Goal: Information Seeking & Learning: Learn about a topic

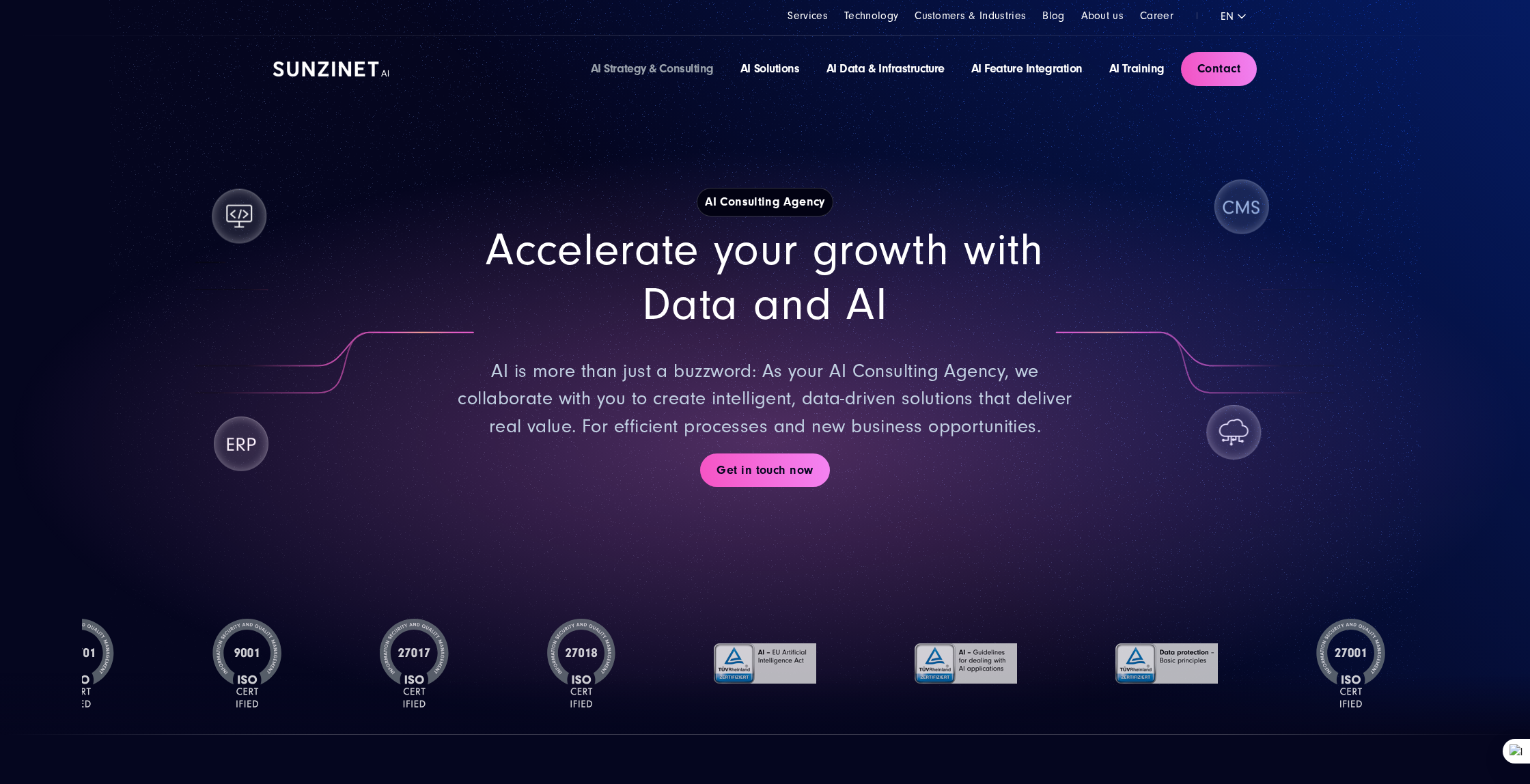
click at [360, 73] on img at bounding box center [331, 69] width 116 height 15
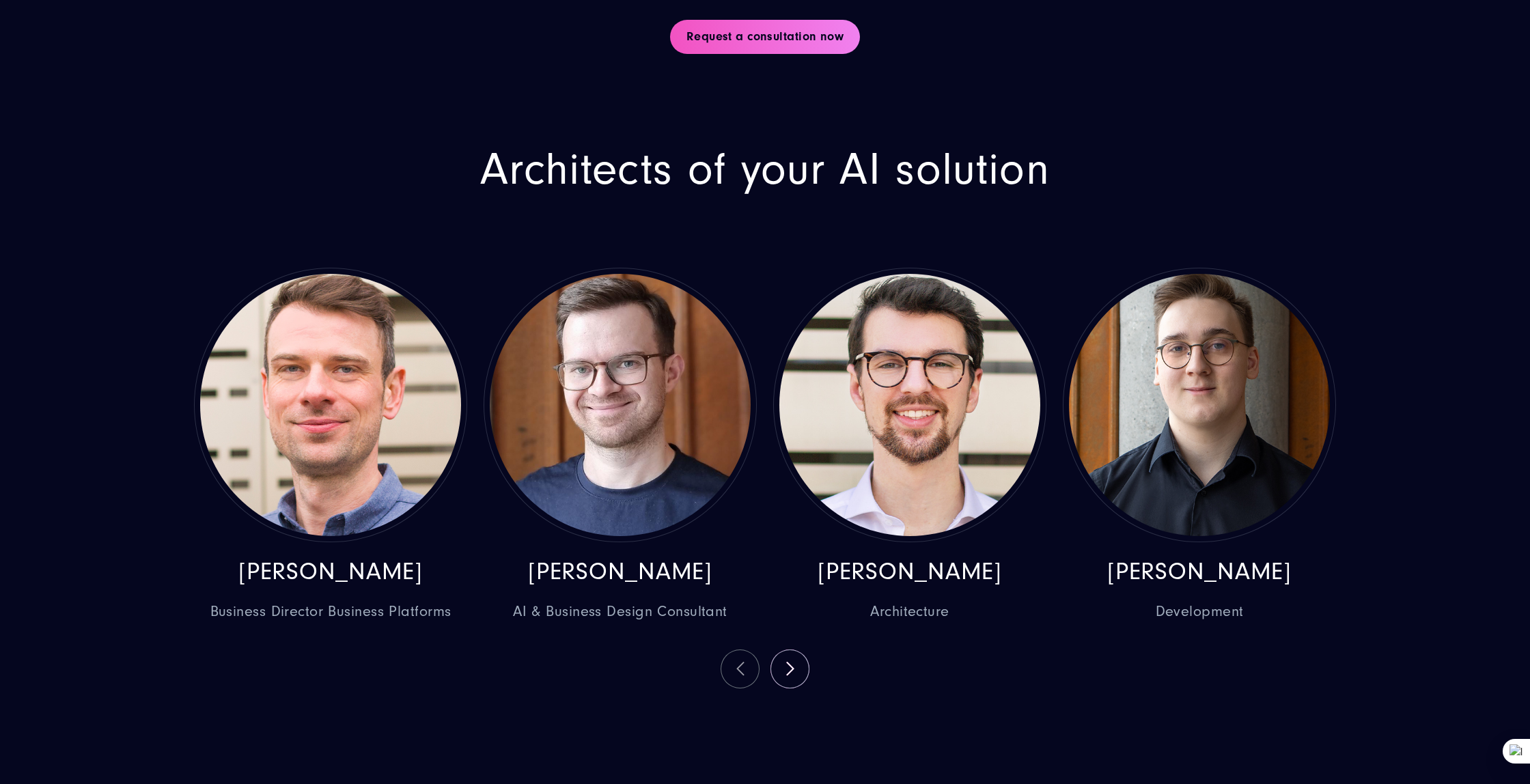
scroll to position [4222, 0]
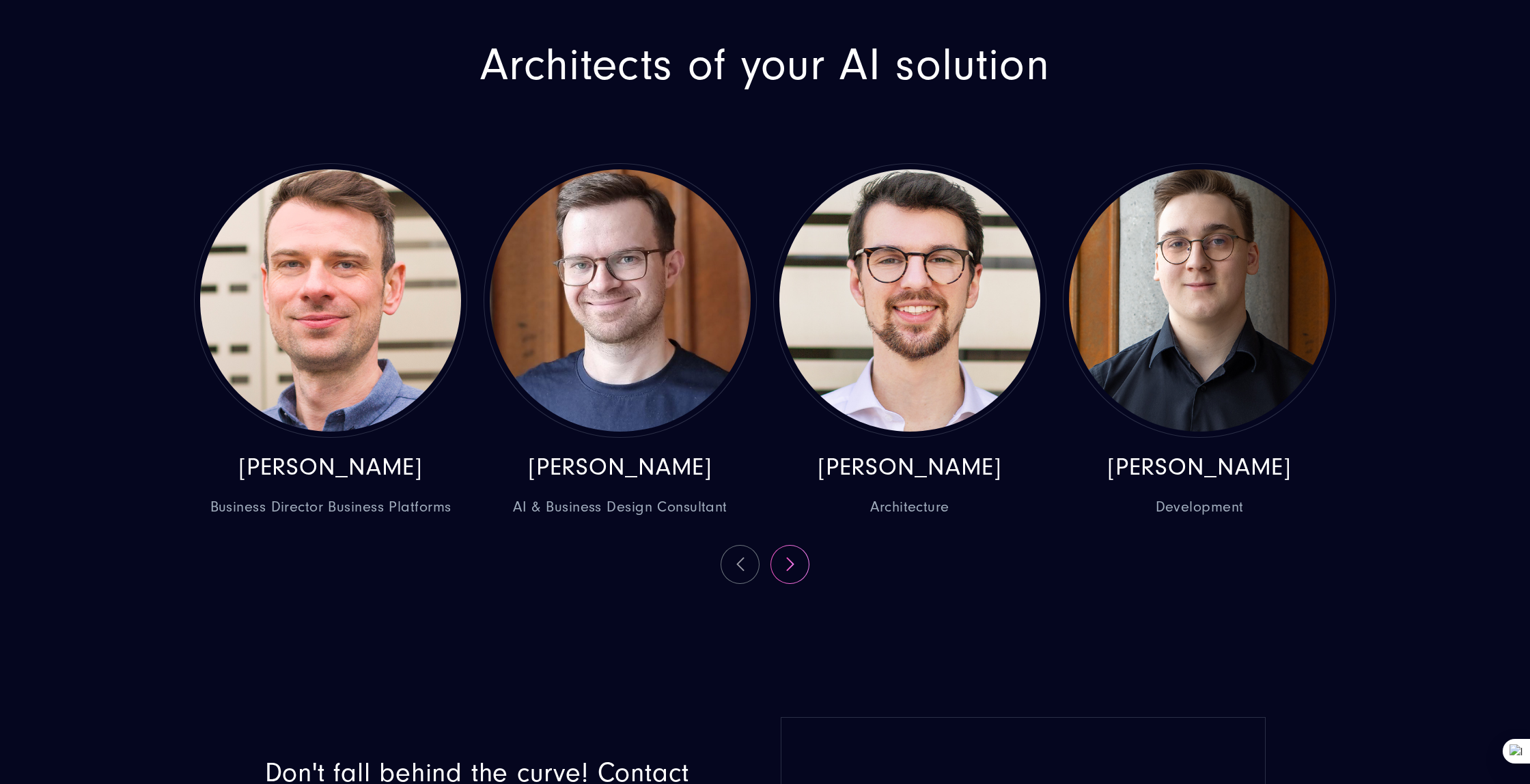
click at [797, 573] on button at bounding box center [790, 564] width 37 height 37
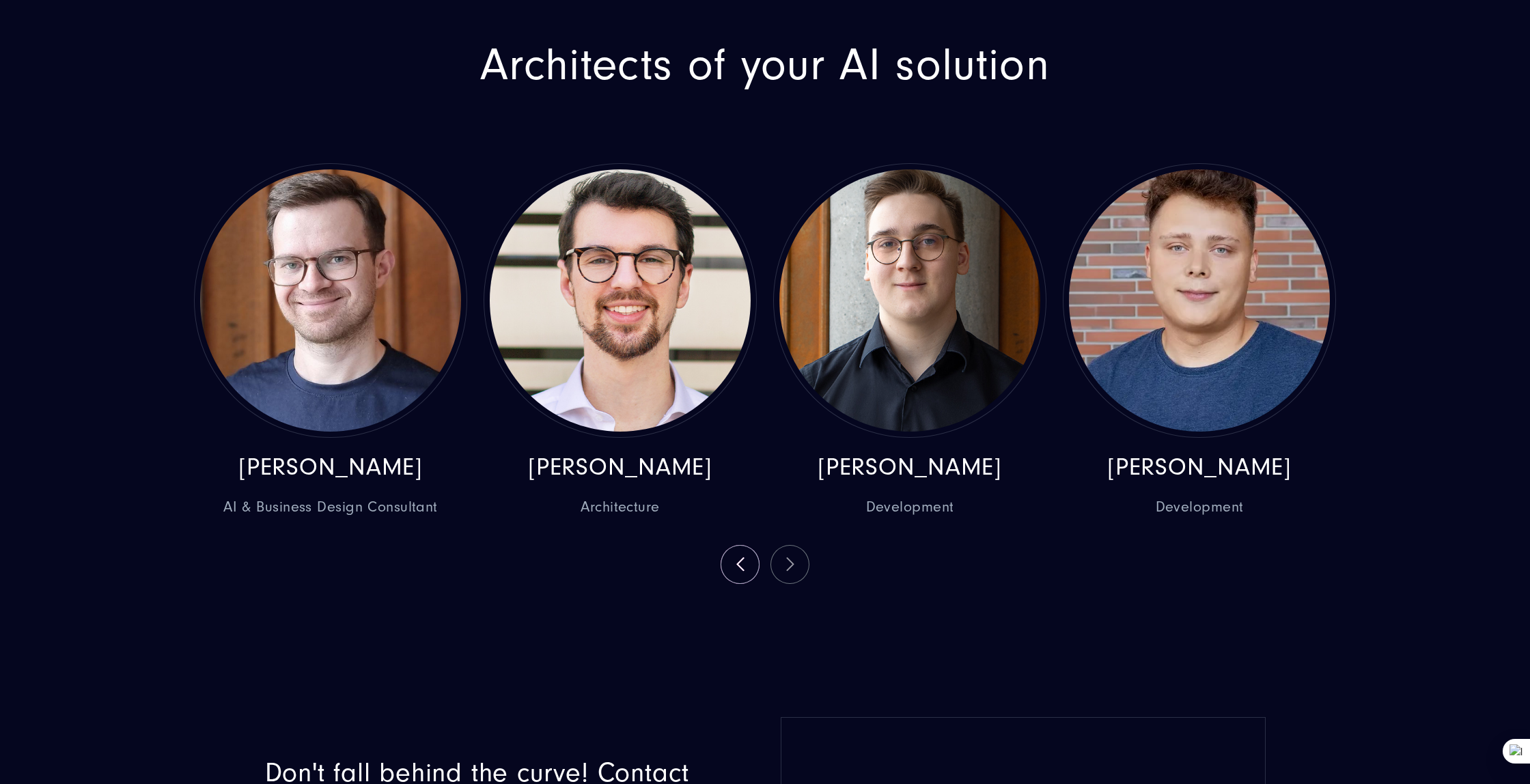
click at [797, 573] on div "Marcel Epler Business Director Business Platforms Tomasz Gabryś AI & Business D…" at bounding box center [765, 373] width 1159 height 420
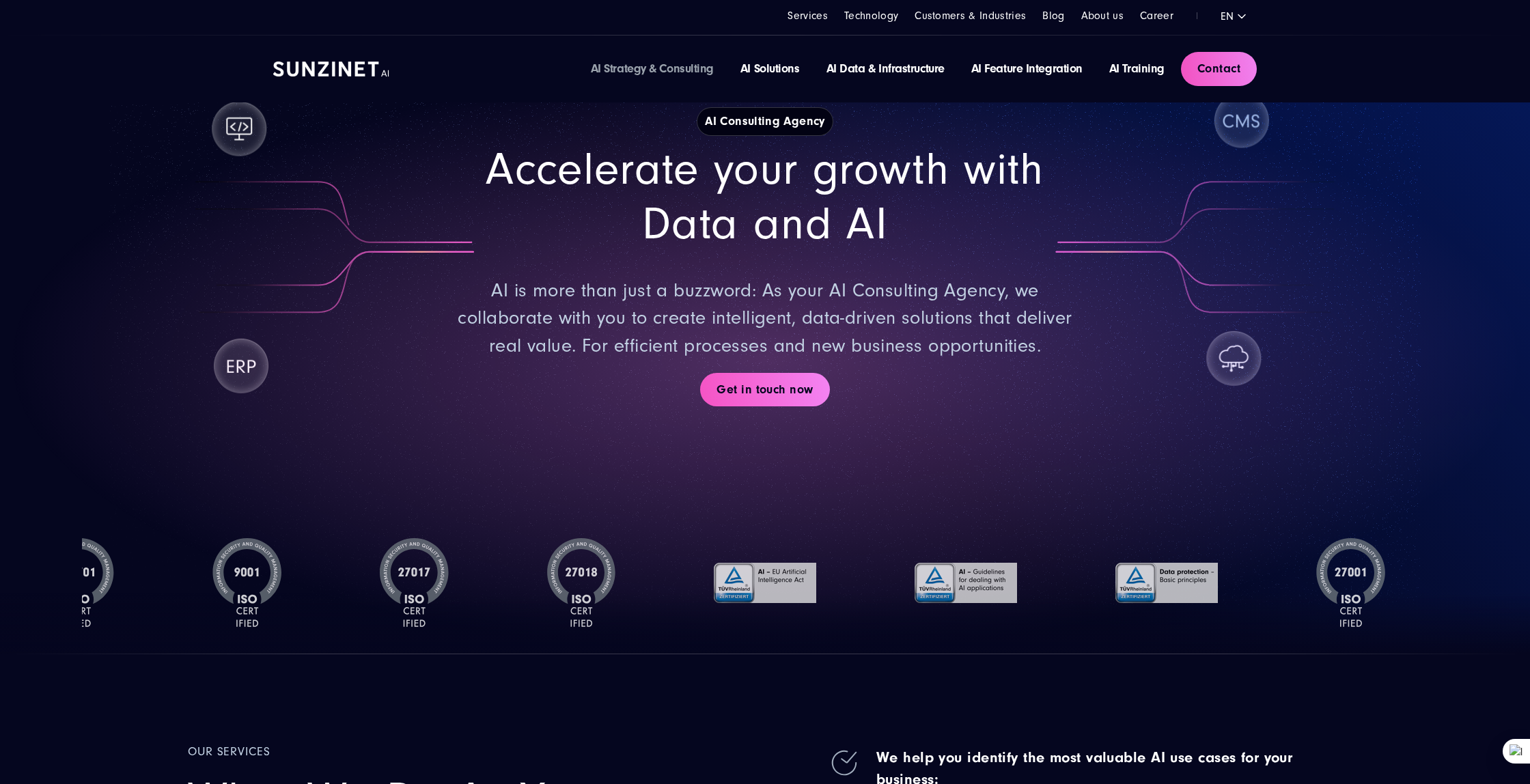
scroll to position [0, 0]
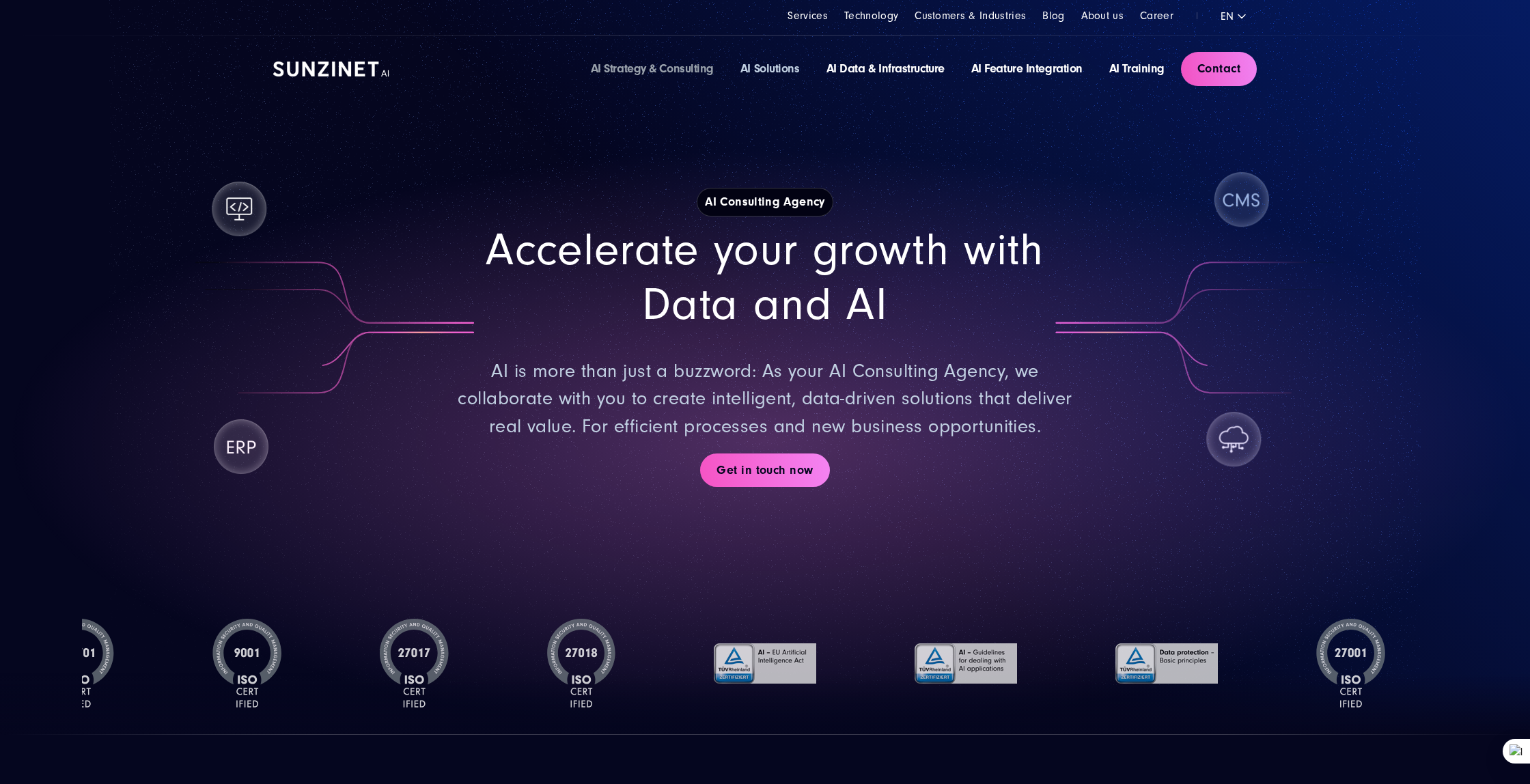
click at [777, 68] on link "AI Solutions" at bounding box center [770, 68] width 59 height 14
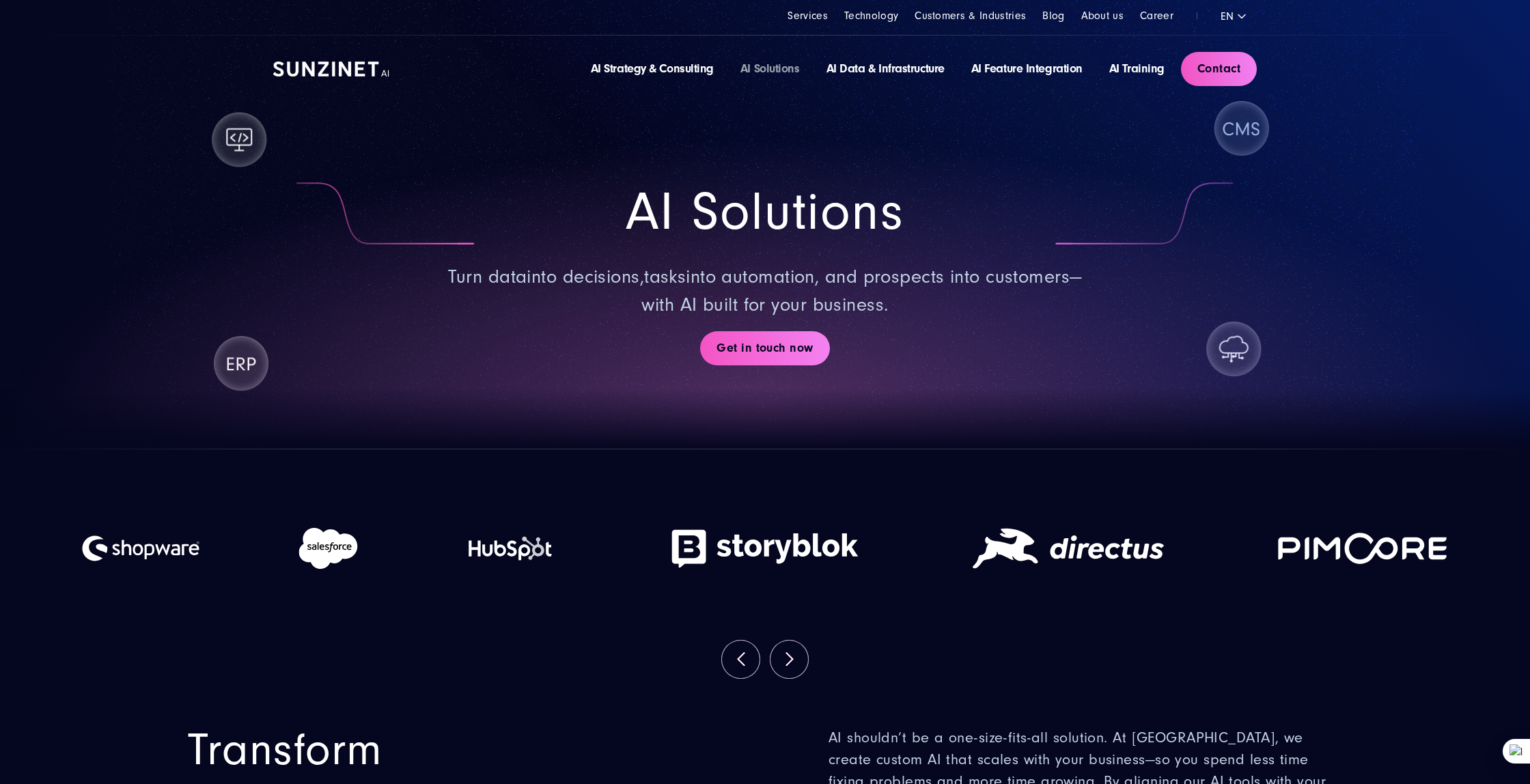
click at [316, 61] on img at bounding box center [331, 69] width 116 height 15
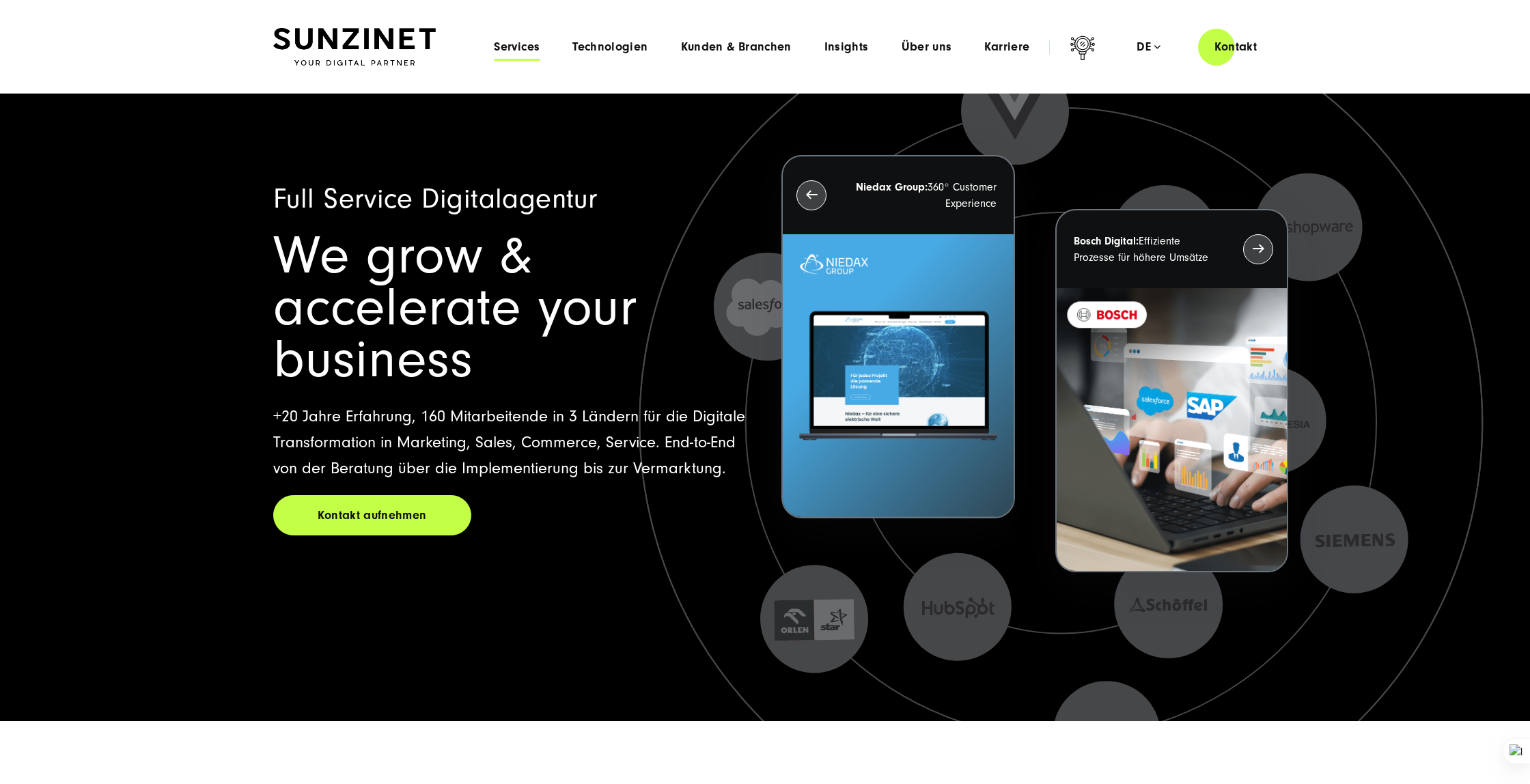
click at [528, 49] on span "Services" at bounding box center [516, 47] width 46 height 13
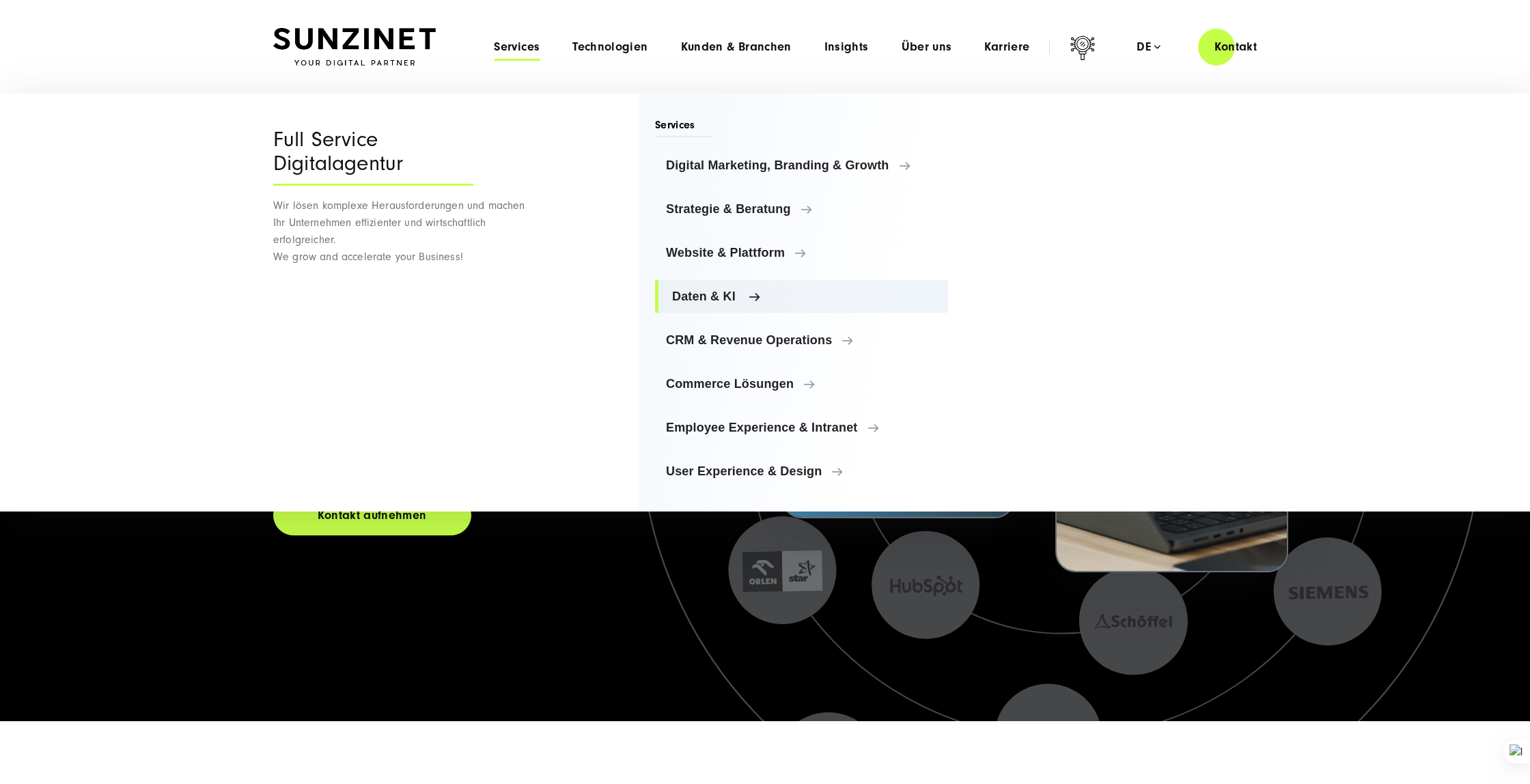
click at [729, 296] on span "Daten & KI" at bounding box center [805, 296] width 265 height 13
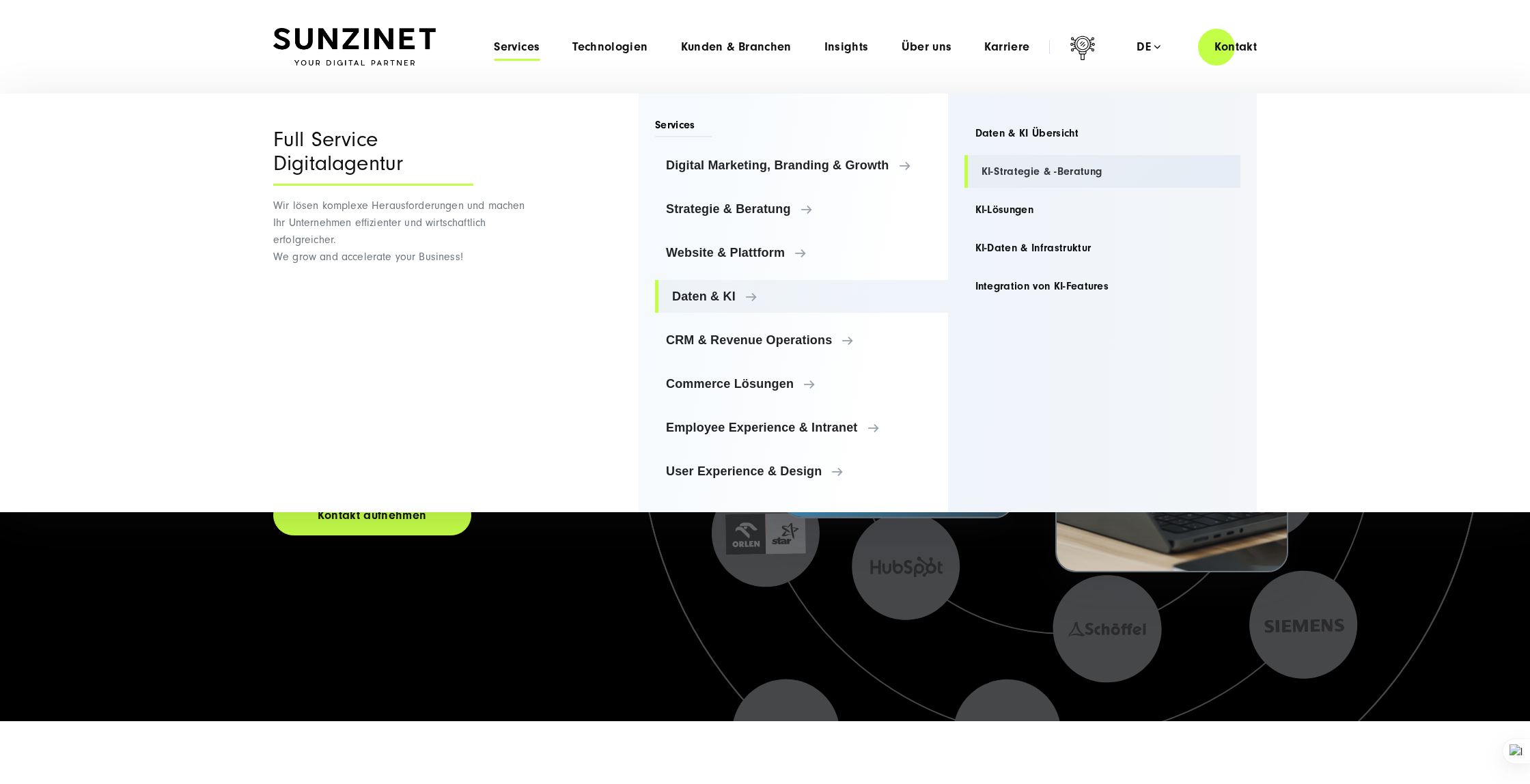
click at [1046, 169] on link "KI-Strategie & -Beratung" at bounding box center [1103, 172] width 277 height 33
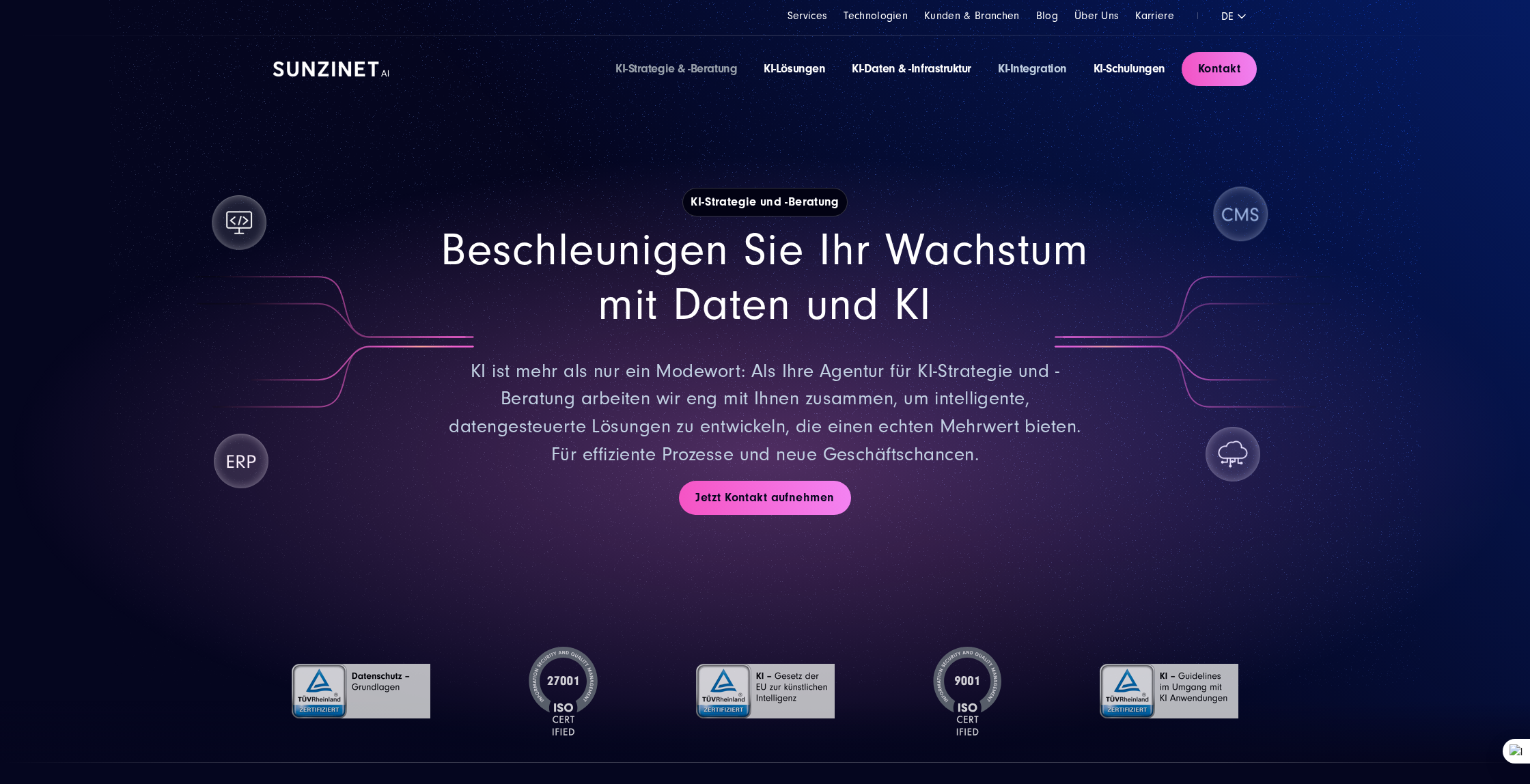
click at [1019, 66] on link "KI-Integration" at bounding box center [1032, 68] width 69 height 14
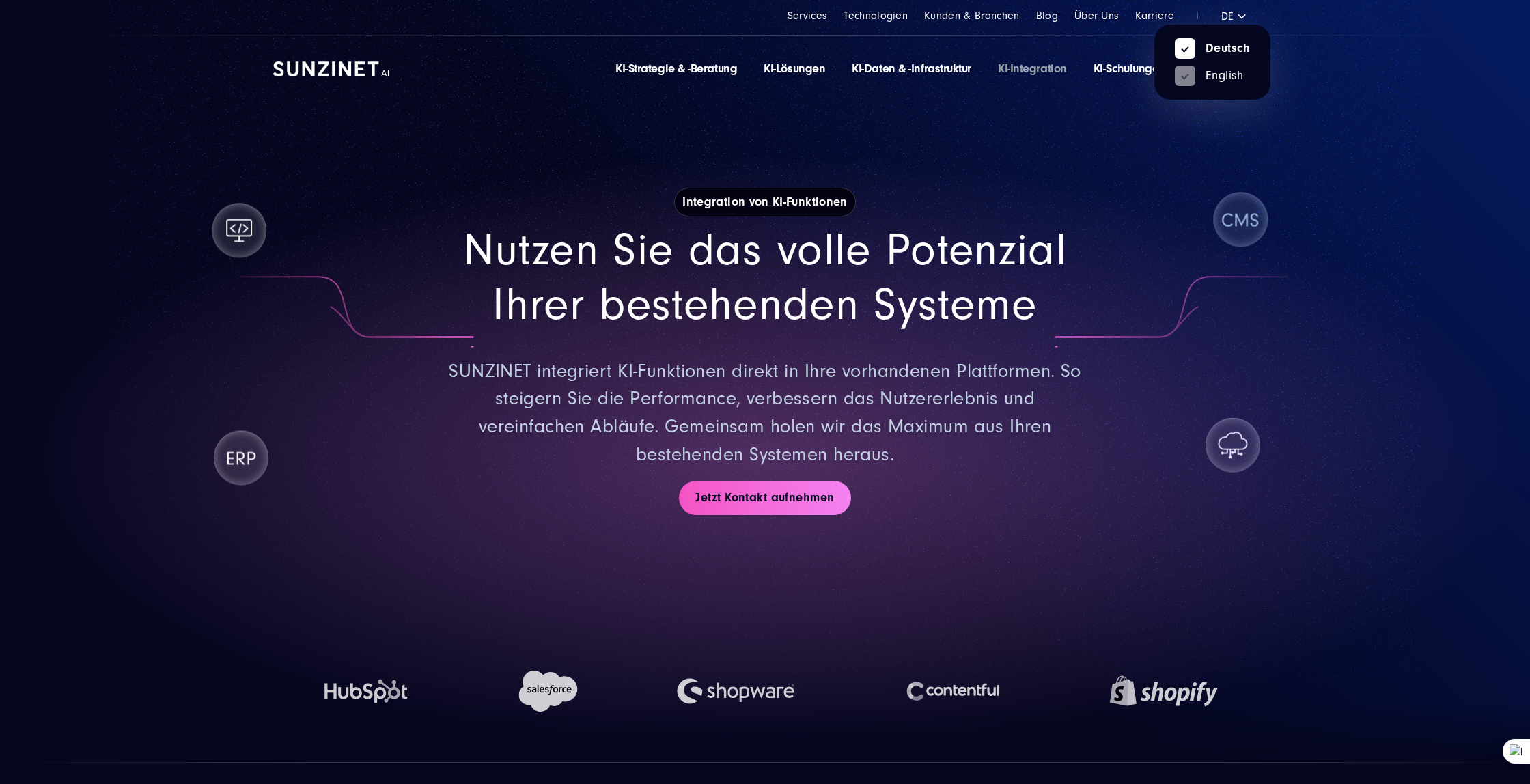
click at [1236, 13] on div "Deutsch English" at bounding box center [1245, 16] width 50 height 18
click at [1225, 82] on link "English" at bounding box center [1208, 76] width 68 height 12
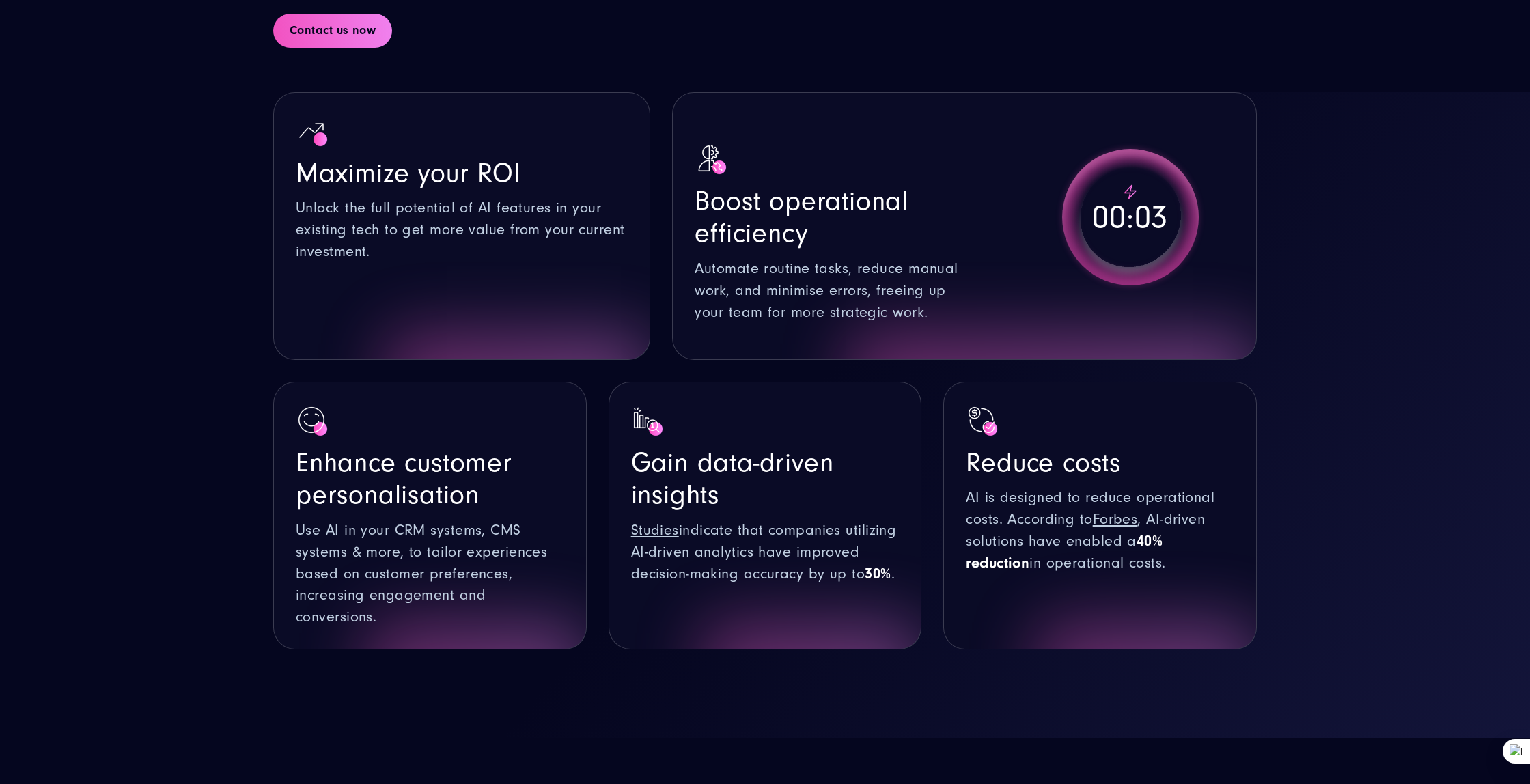
scroll to position [929, 0]
click at [1133, 213] on span "00:00" at bounding box center [1130, 217] width 76 height 41
click at [1133, 213] on span "00:03" at bounding box center [1130, 217] width 76 height 41
click at [1307, 227] on section "Maximize your ROI Unlock the full potential of AI features in your existing tec…" at bounding box center [765, 414] width 1530 height 646
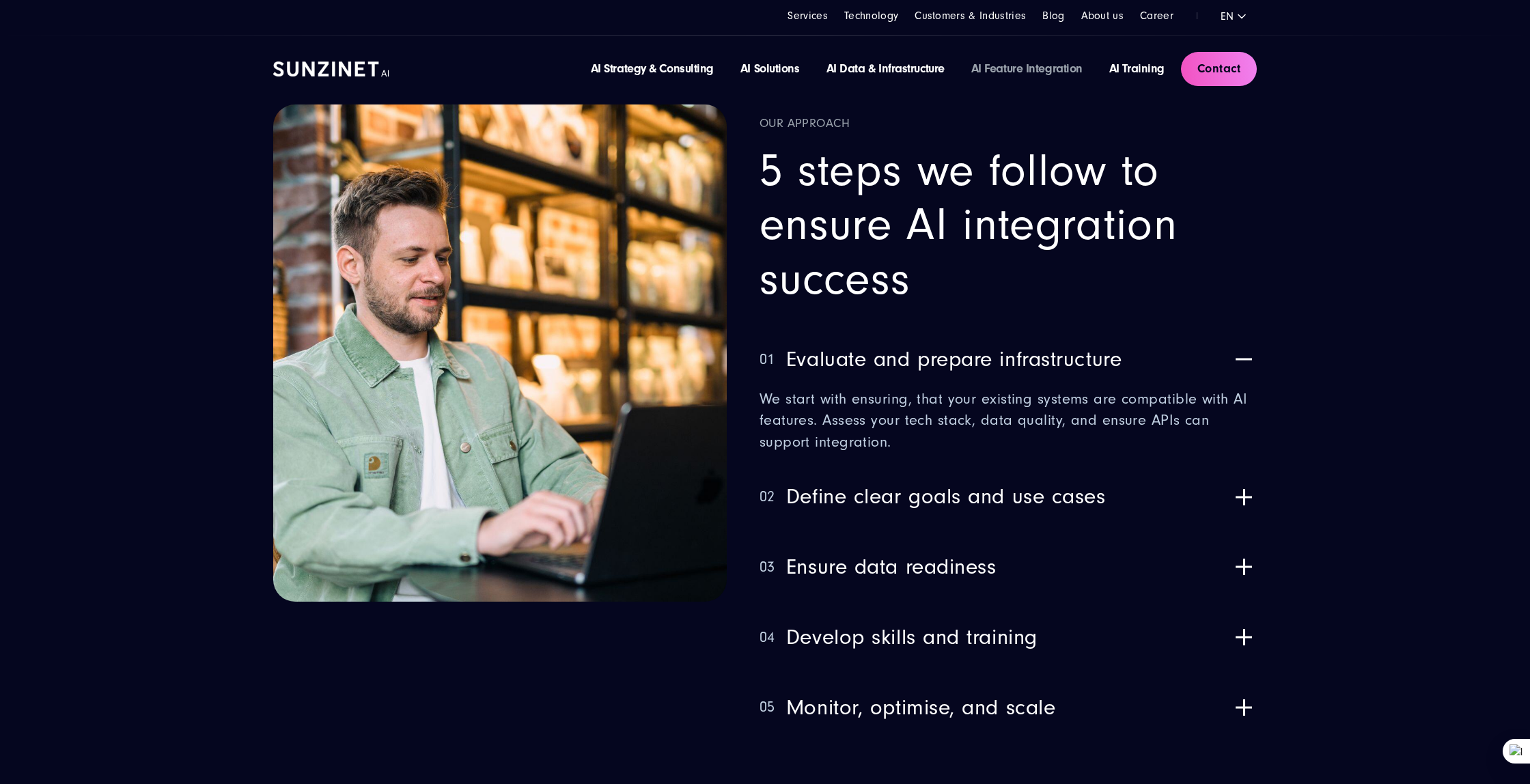
scroll to position [1878, 0]
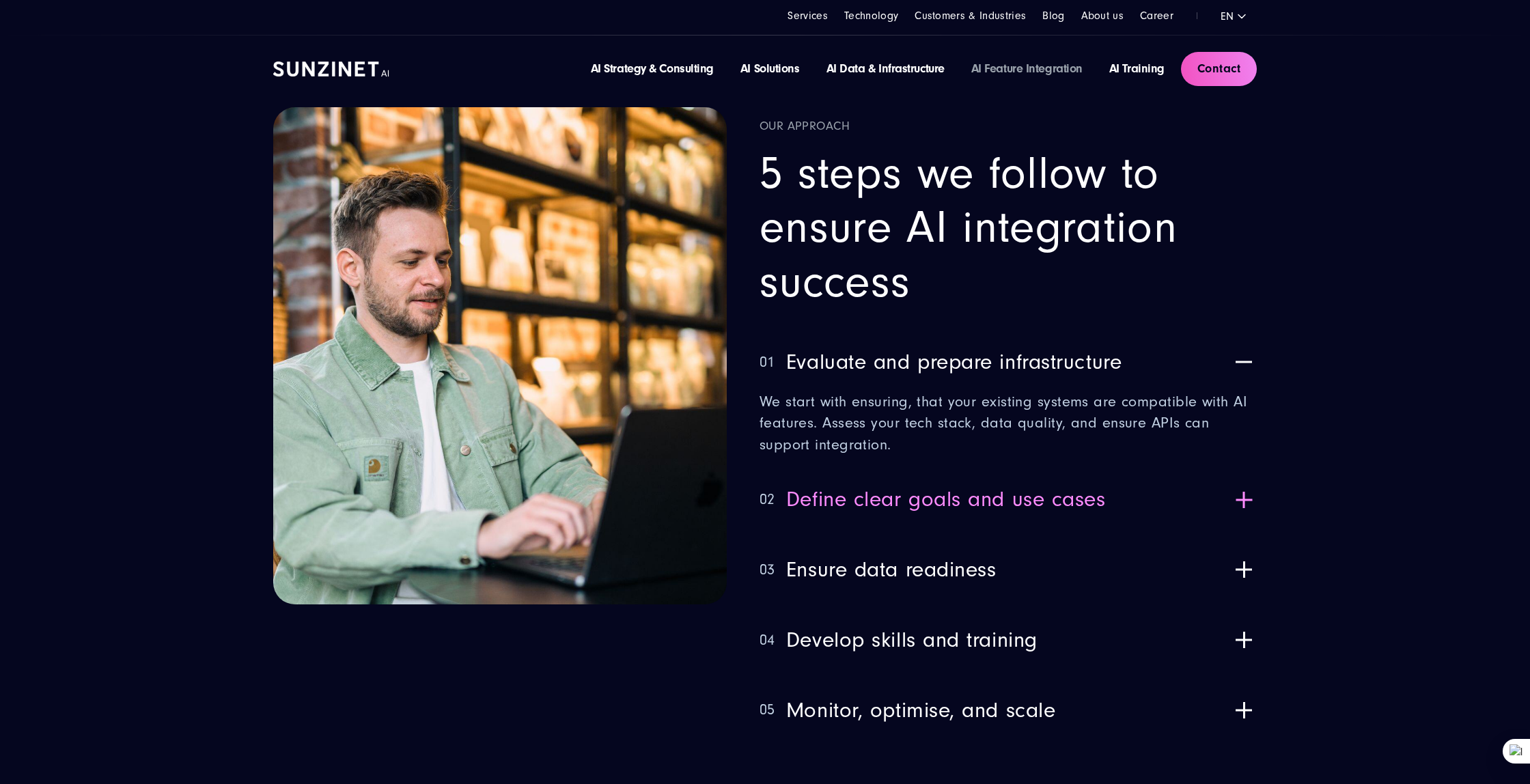
click at [1025, 499] on span "Define clear goals and use cases" at bounding box center [946, 500] width 319 height 25
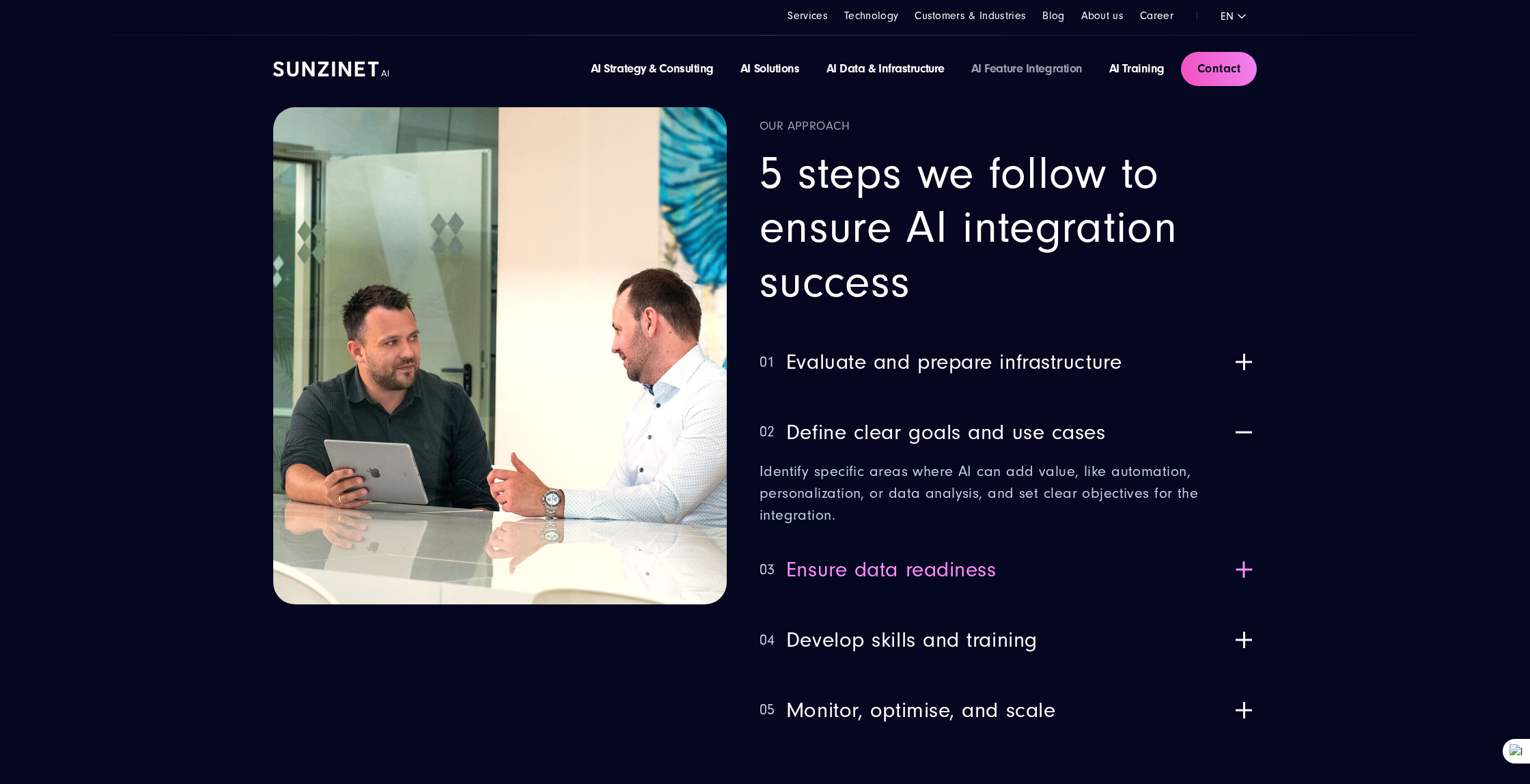
click at [1014, 576] on button "03 Ensure data readiness" at bounding box center [1008, 570] width 497 height 54
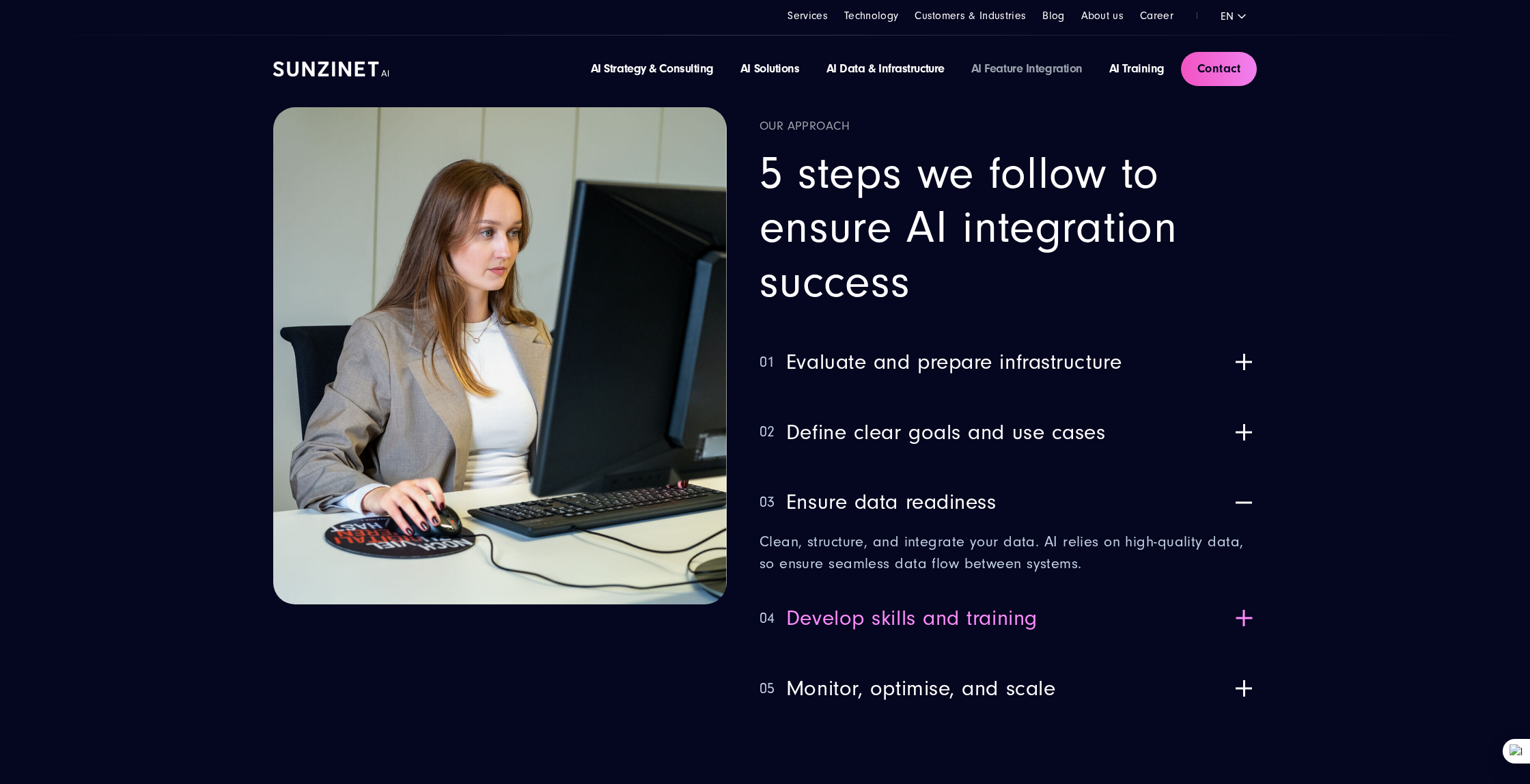
click at [930, 625] on span "Develop skills and training" at bounding box center [912, 618] width 251 height 25
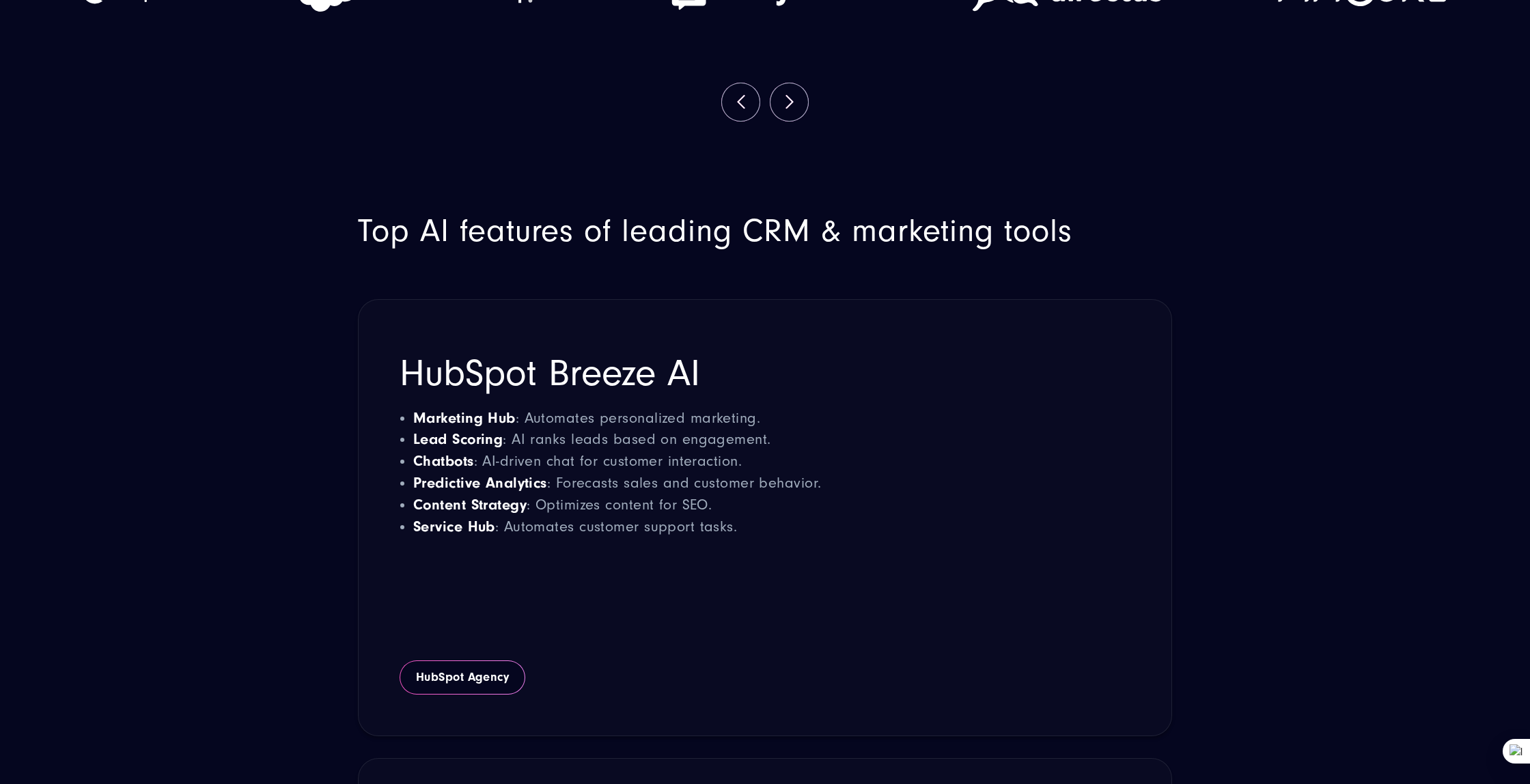
scroll to position [2802, 0]
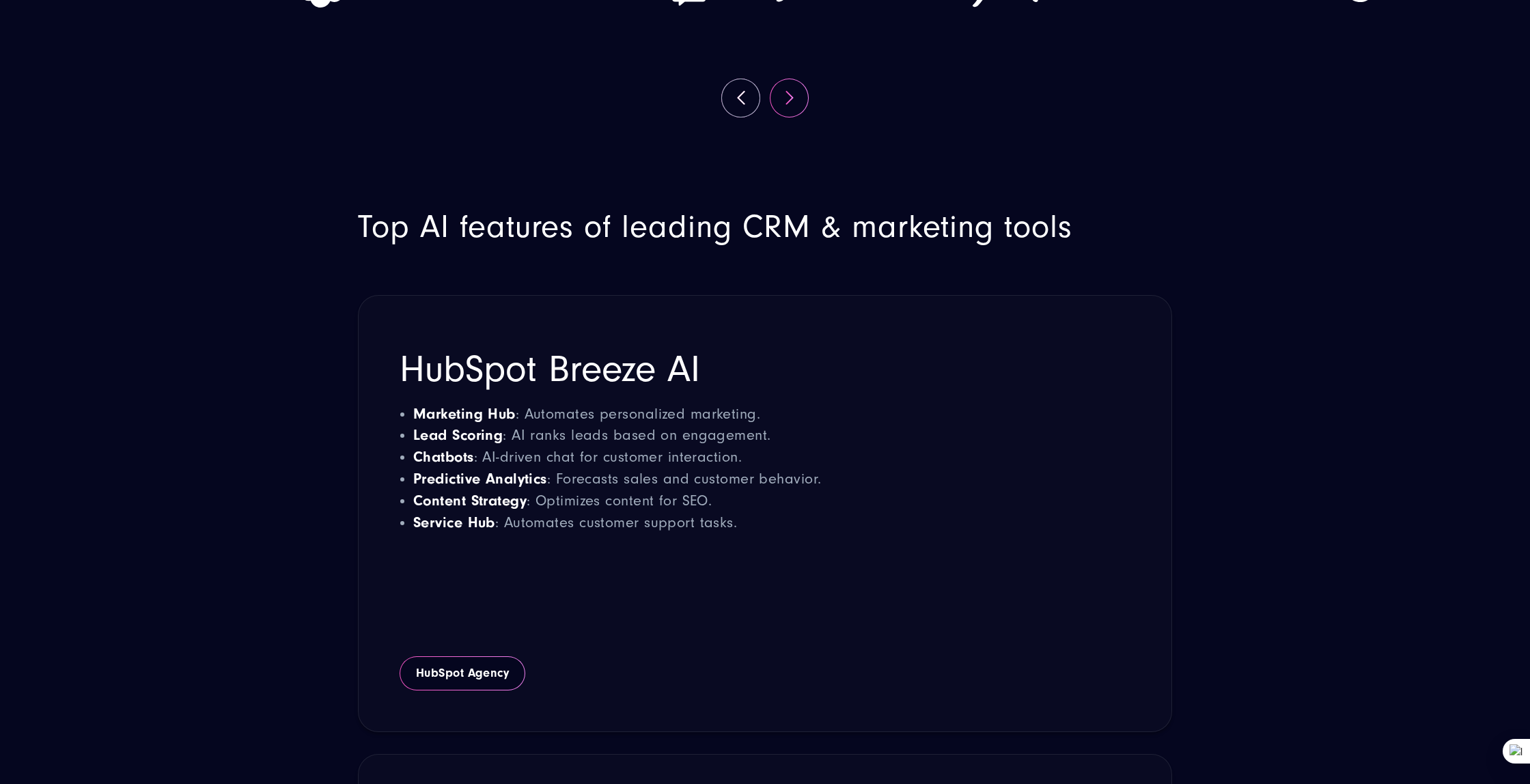
click at [793, 106] on button "Next" at bounding box center [789, 98] width 37 height 37
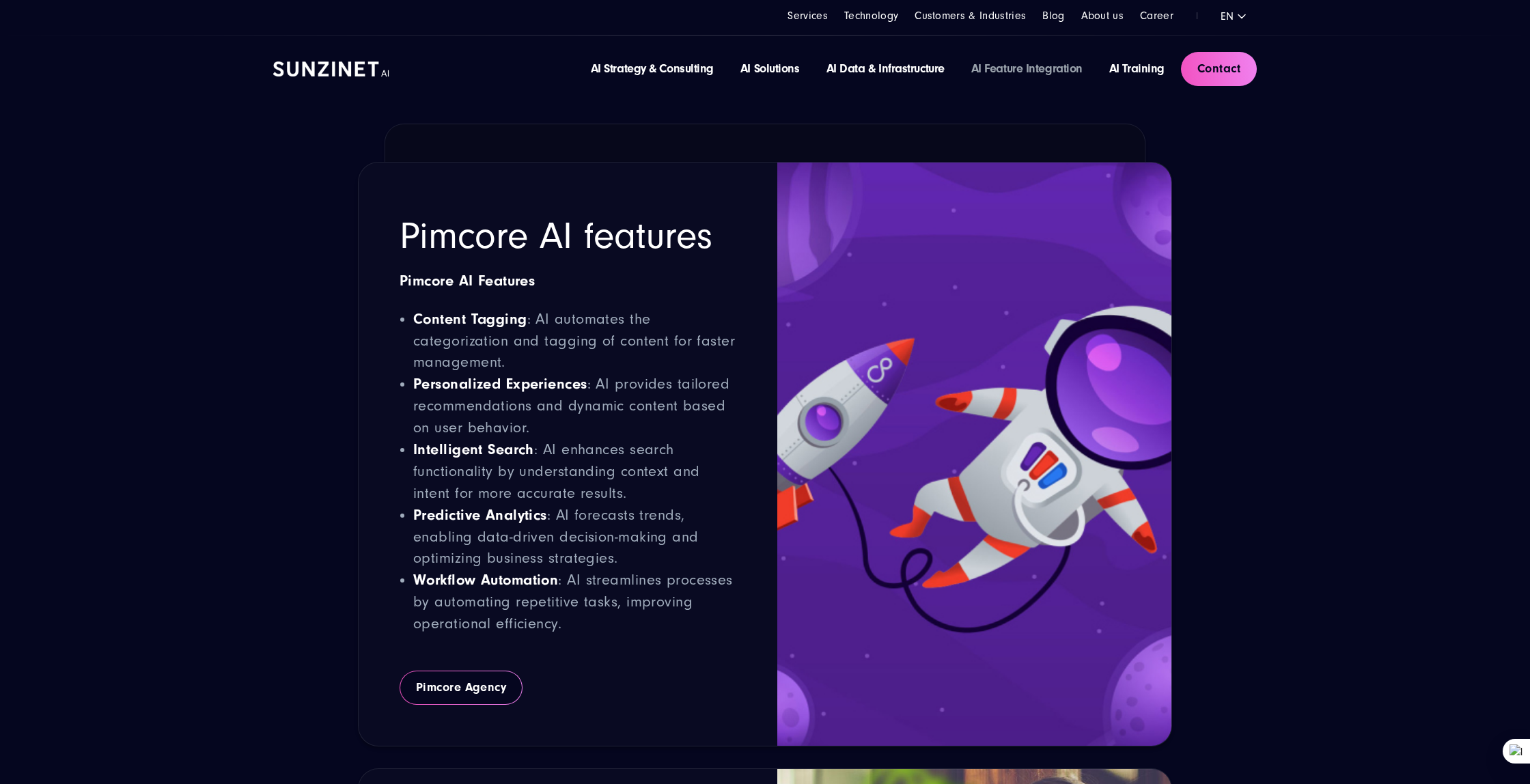
scroll to position [6789, 0]
click at [592, 139] on div "Shopware AI features Product Recommendations : AI personalizes product suggesti…" at bounding box center [581, 396] width 391 height 545
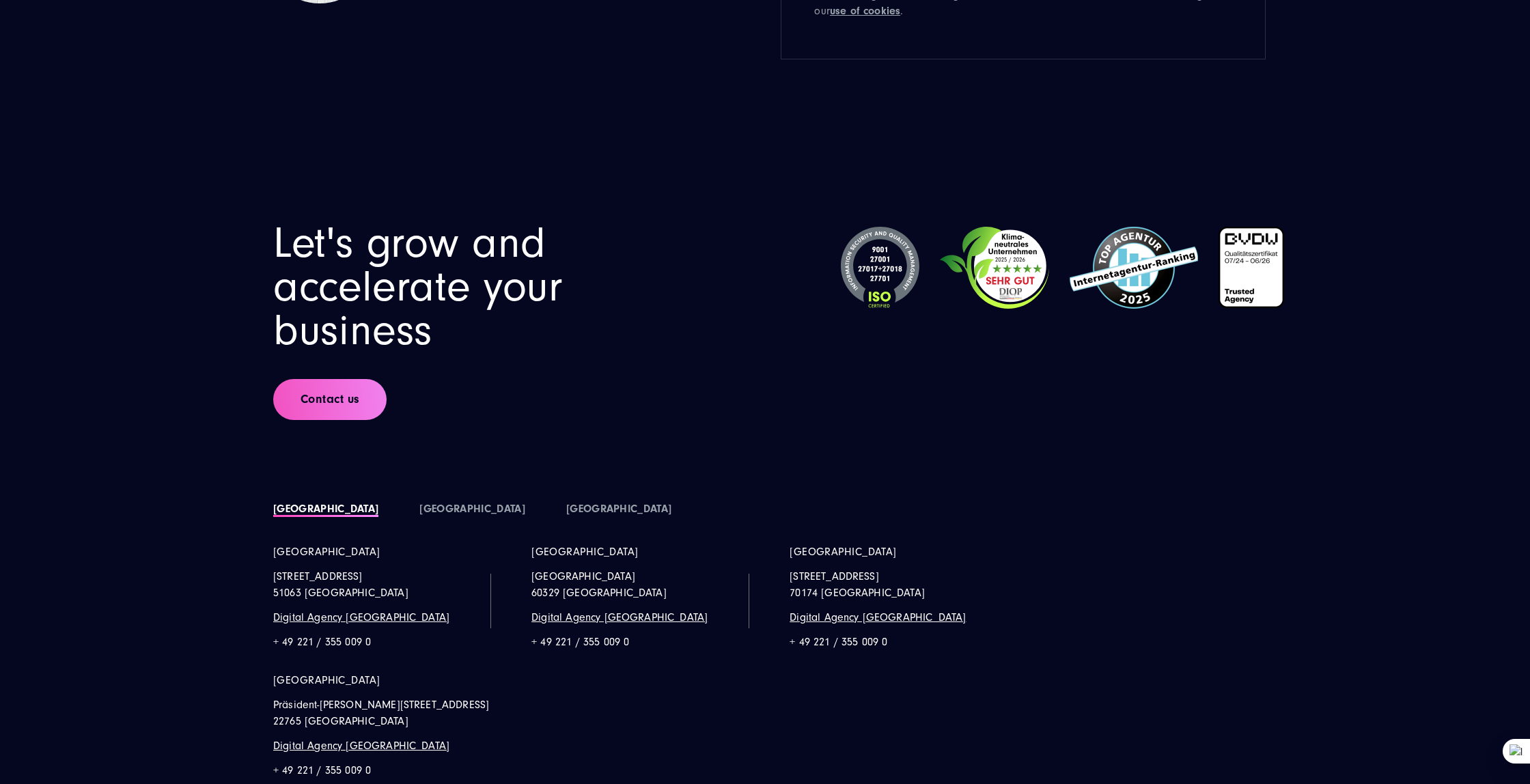
scroll to position [12019, 0]
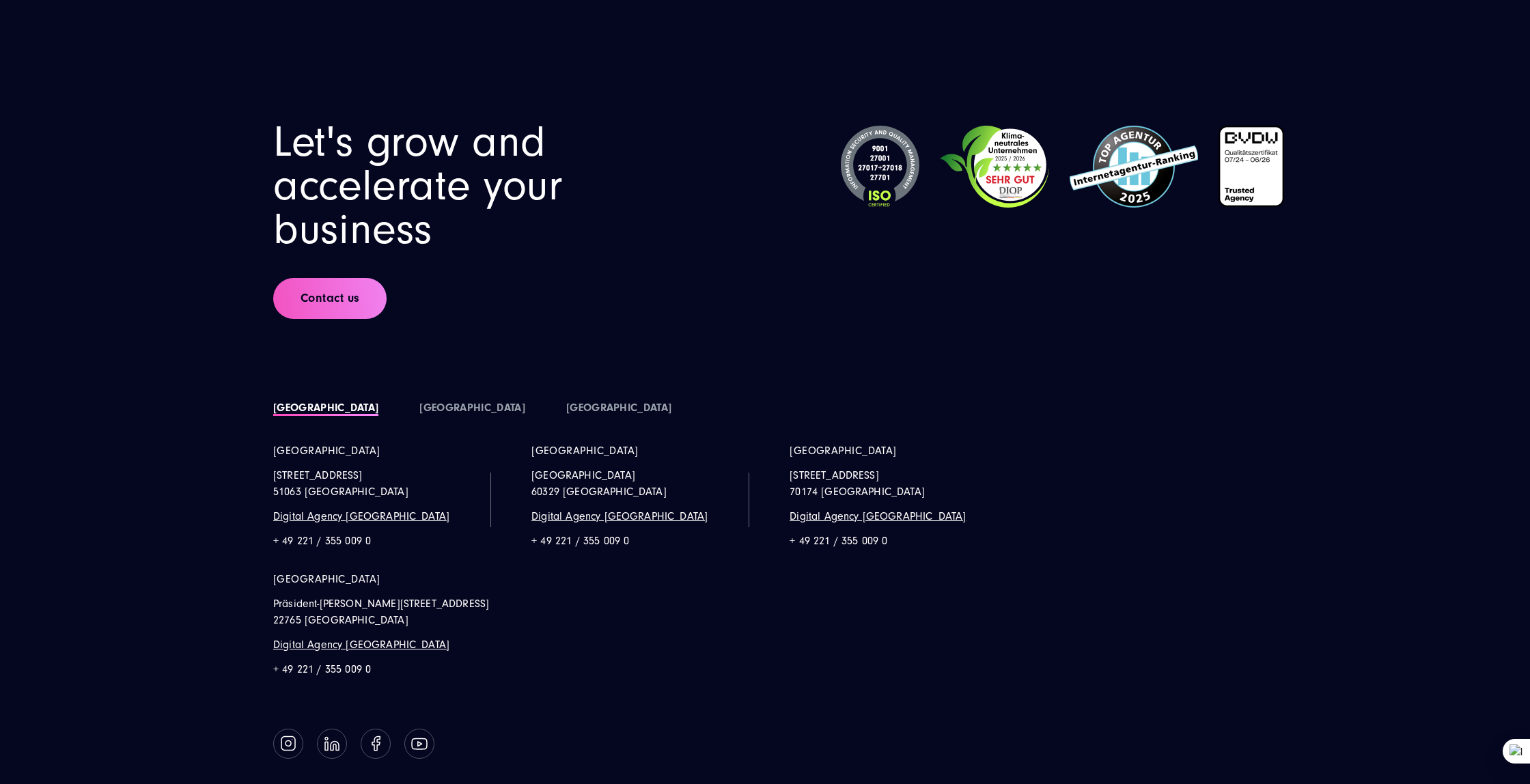
click at [740, 648] on footer "Let's grow and accelerate your business Contact us [GEOGRAPHIC_DATA]" at bounding box center [765, 480] width 1530 height 865
click at [1182, 475] on ul "[GEOGRAPHIC_DATA] [STREET_ADDRESS] Digital Agency [GEOGRAPHIC_DATA] + 49 221 / …" at bounding box center [765, 571] width 1066 height 257
click at [420, 406] on link "[GEOGRAPHIC_DATA]" at bounding box center [472, 408] width 105 height 12
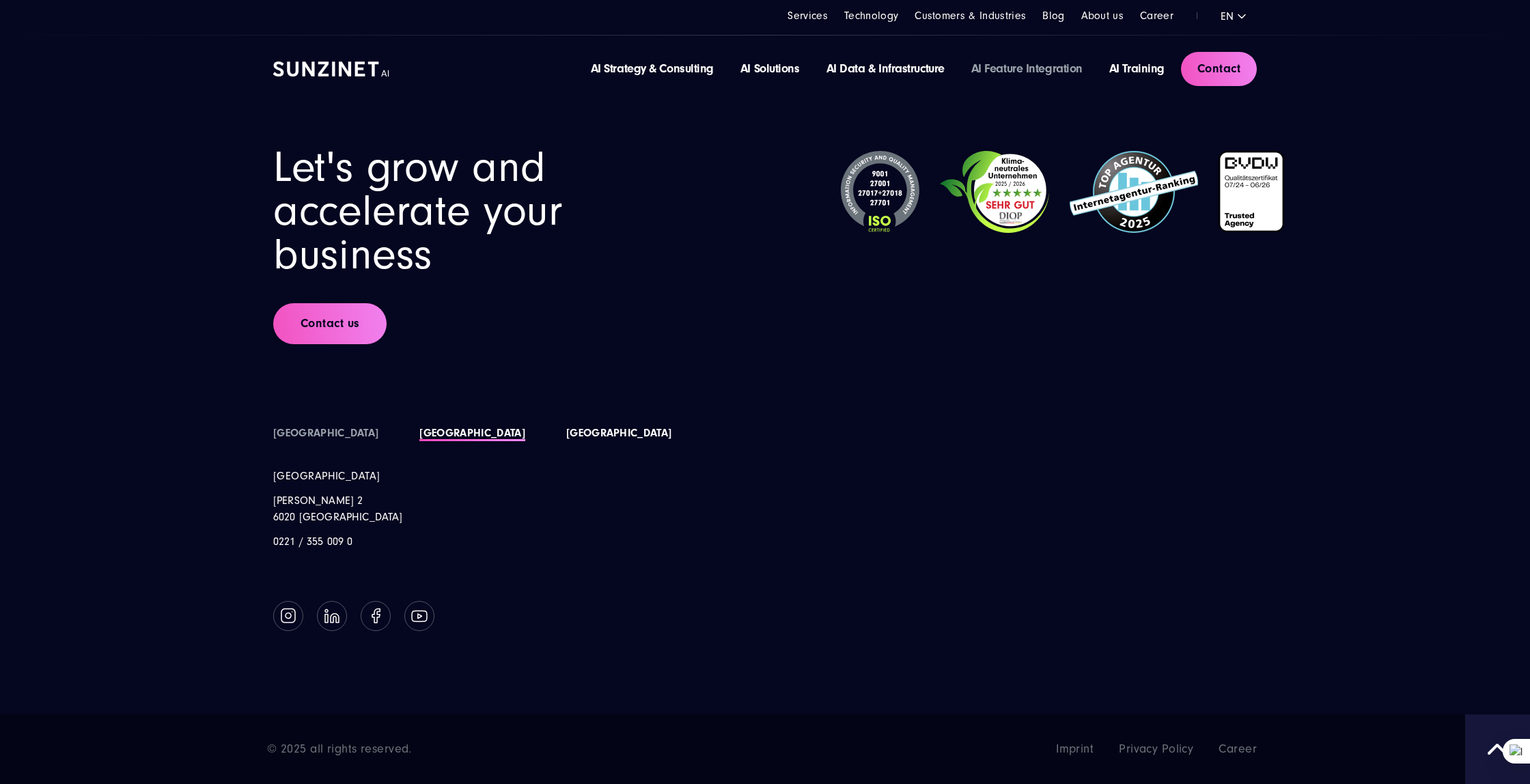
click at [566, 437] on link "[GEOGRAPHIC_DATA]" at bounding box center [618, 433] width 105 height 12
click at [735, 666] on footer "Let's grow and accelerate your business Contact us [GEOGRAPHIC_DATA]" at bounding box center [765, 429] width 1530 height 712
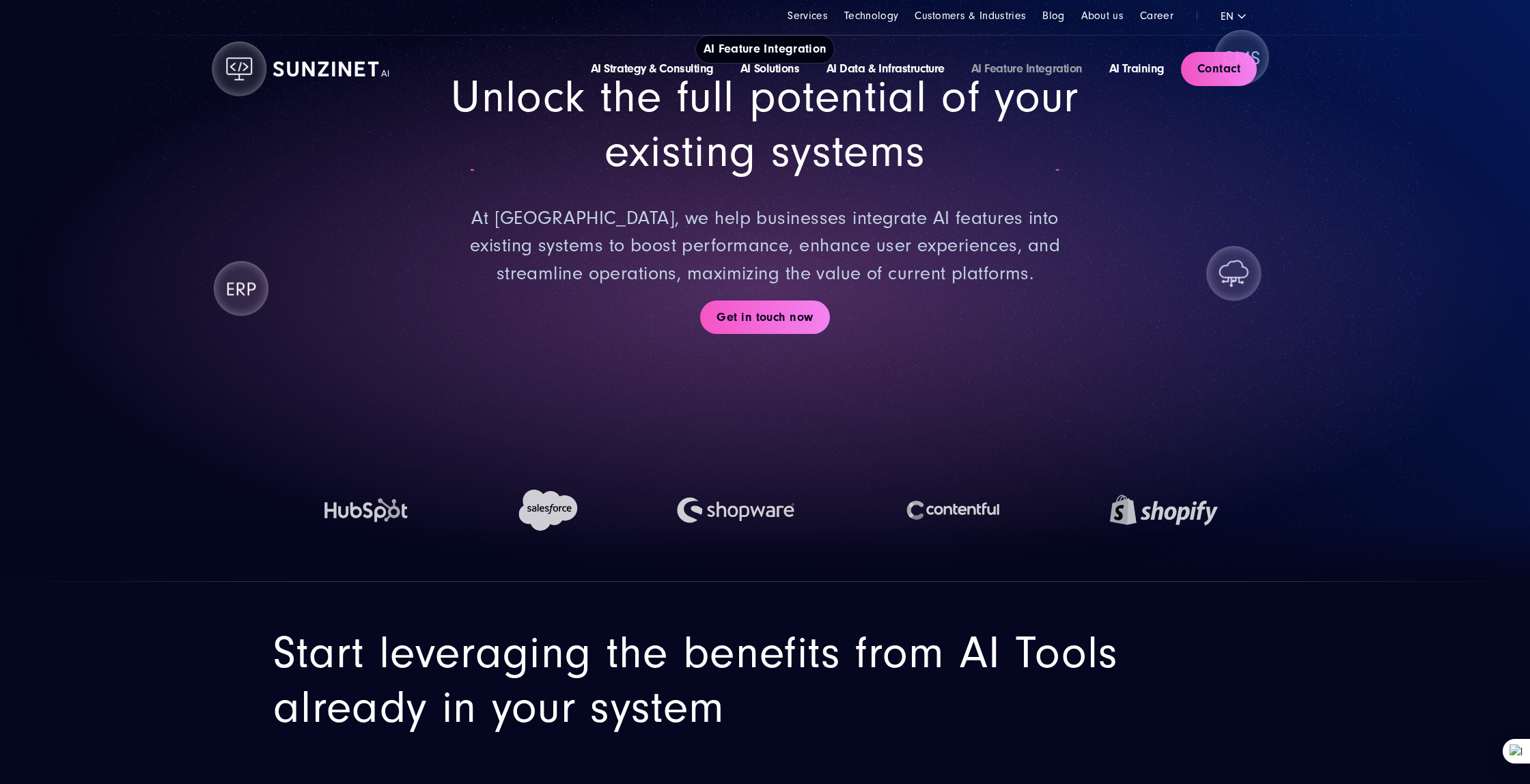
scroll to position [0, 0]
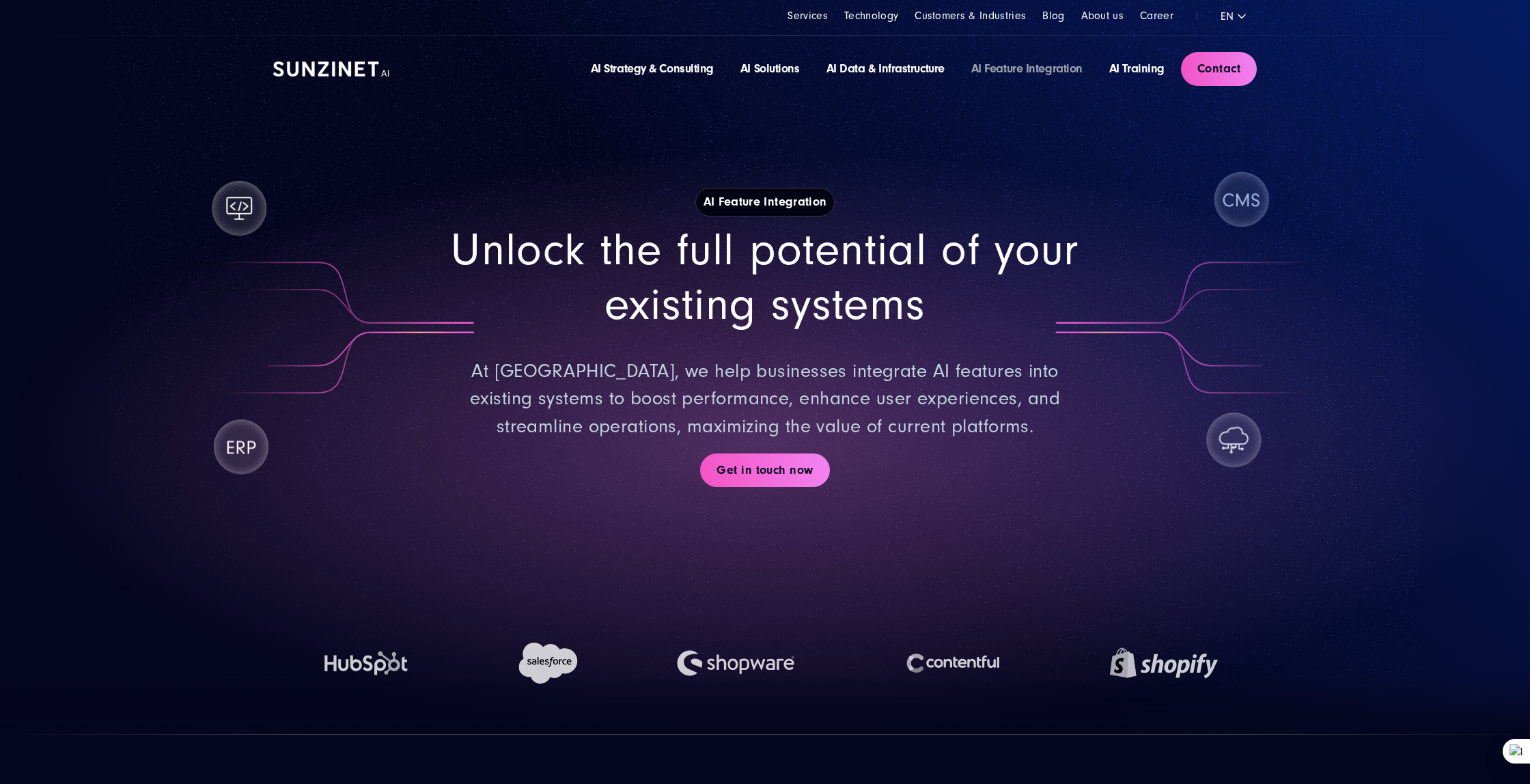
click at [812, 345] on div "Unlock the full potential of your existing systems At [GEOGRAPHIC_DATA], we hel…" at bounding box center [765, 332] width 649 height 217
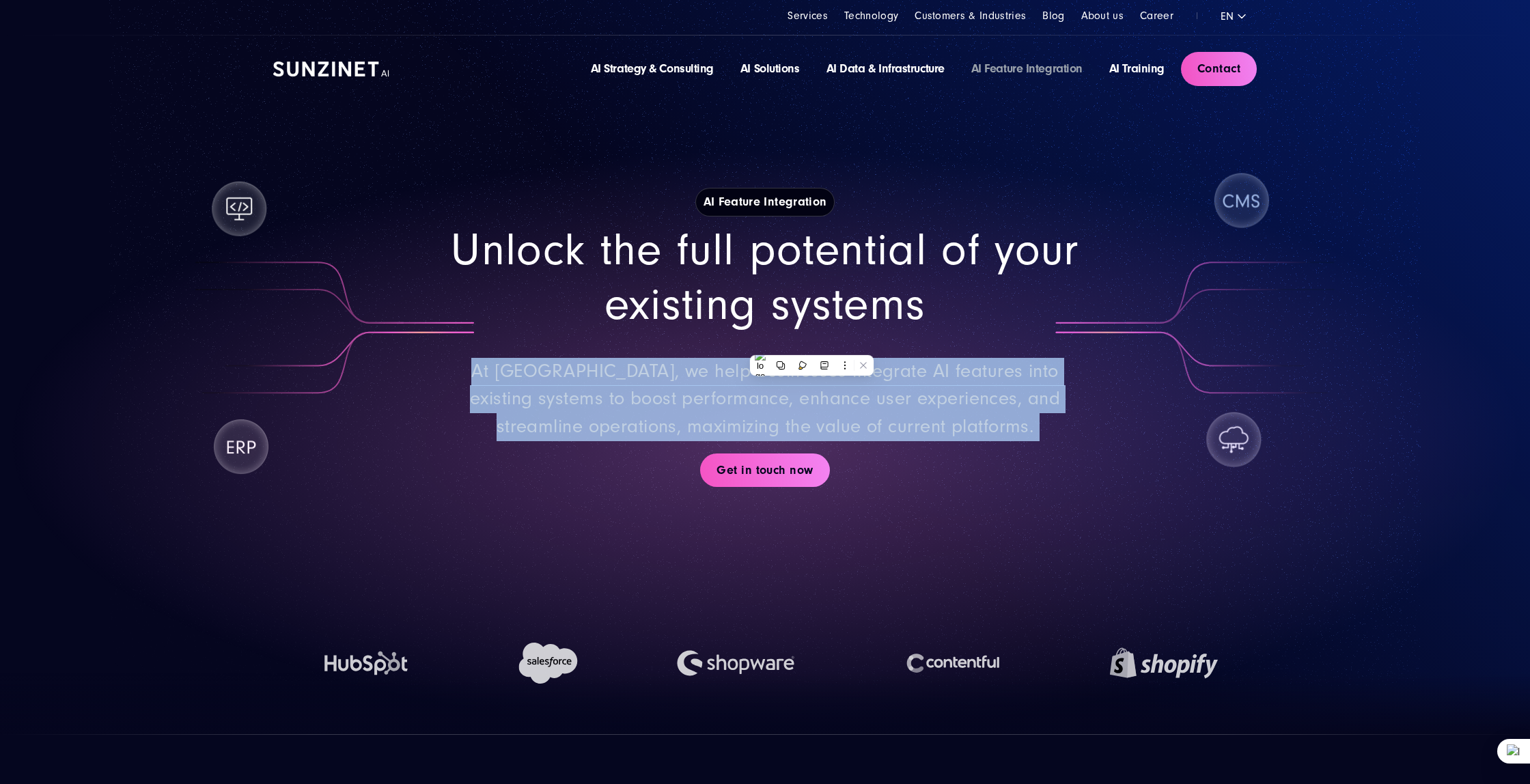
click at [812, 345] on div "Unlock the full potential of your existing systems At [GEOGRAPHIC_DATA], we hel…" at bounding box center [765, 332] width 649 height 217
click at [810, 345] on div "Unlock the full potential of your existing systems At [GEOGRAPHIC_DATA], we hel…" at bounding box center [765, 332] width 649 height 217
